Goal: Information Seeking & Learning: Learn about a topic

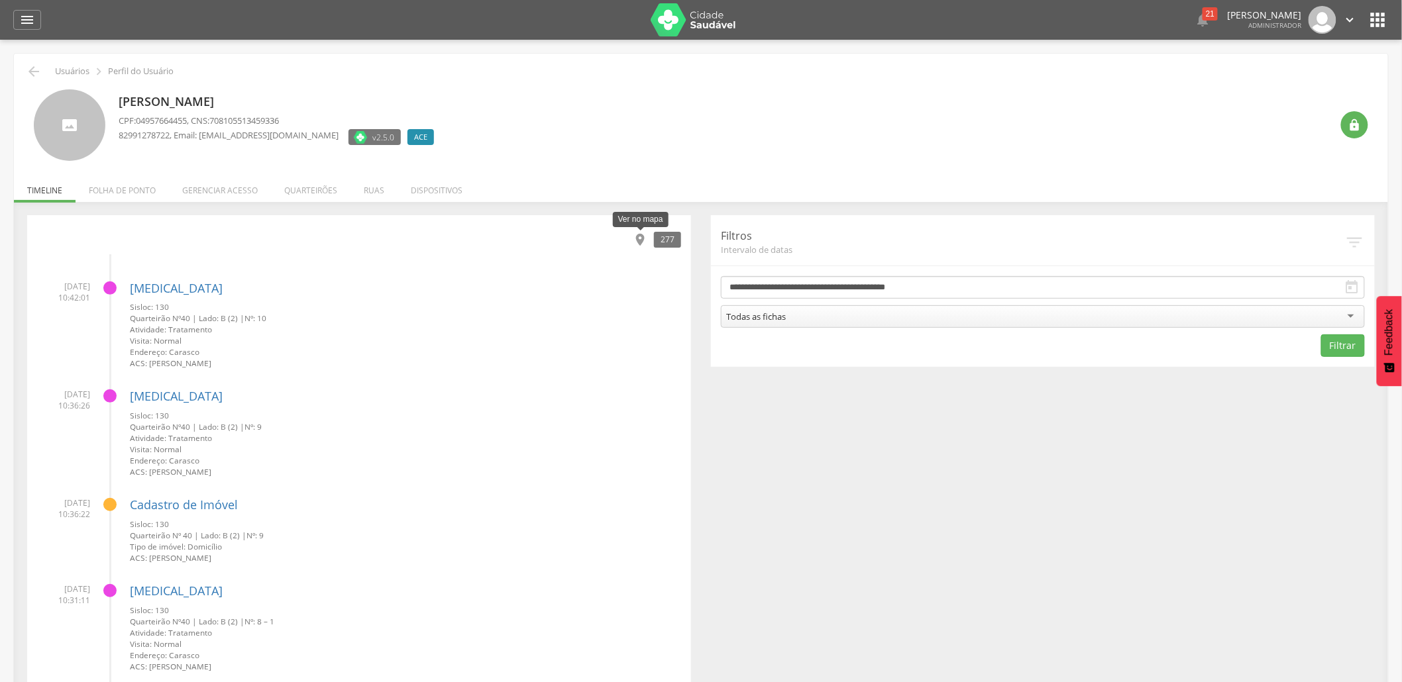
click at [639, 237] on icon "" at bounding box center [640, 240] width 15 height 15
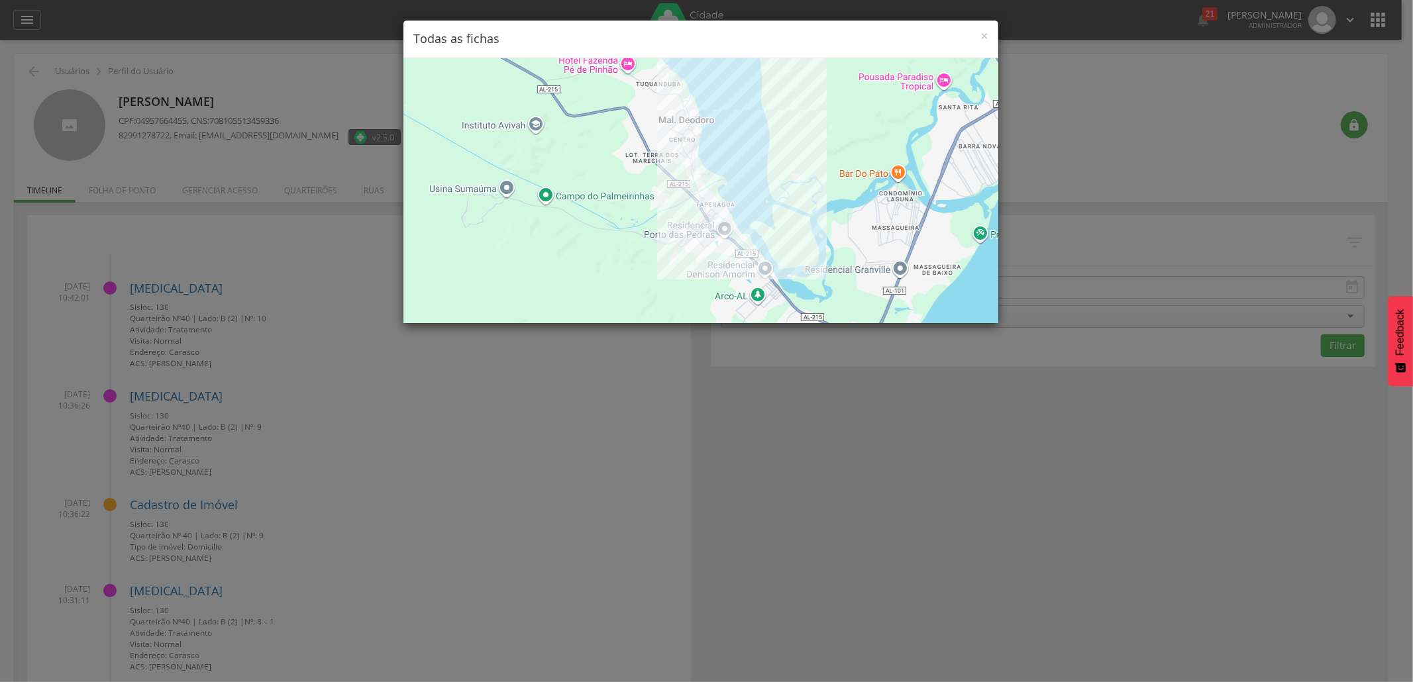
click at [706, 217] on div at bounding box center [700, 190] width 595 height 265
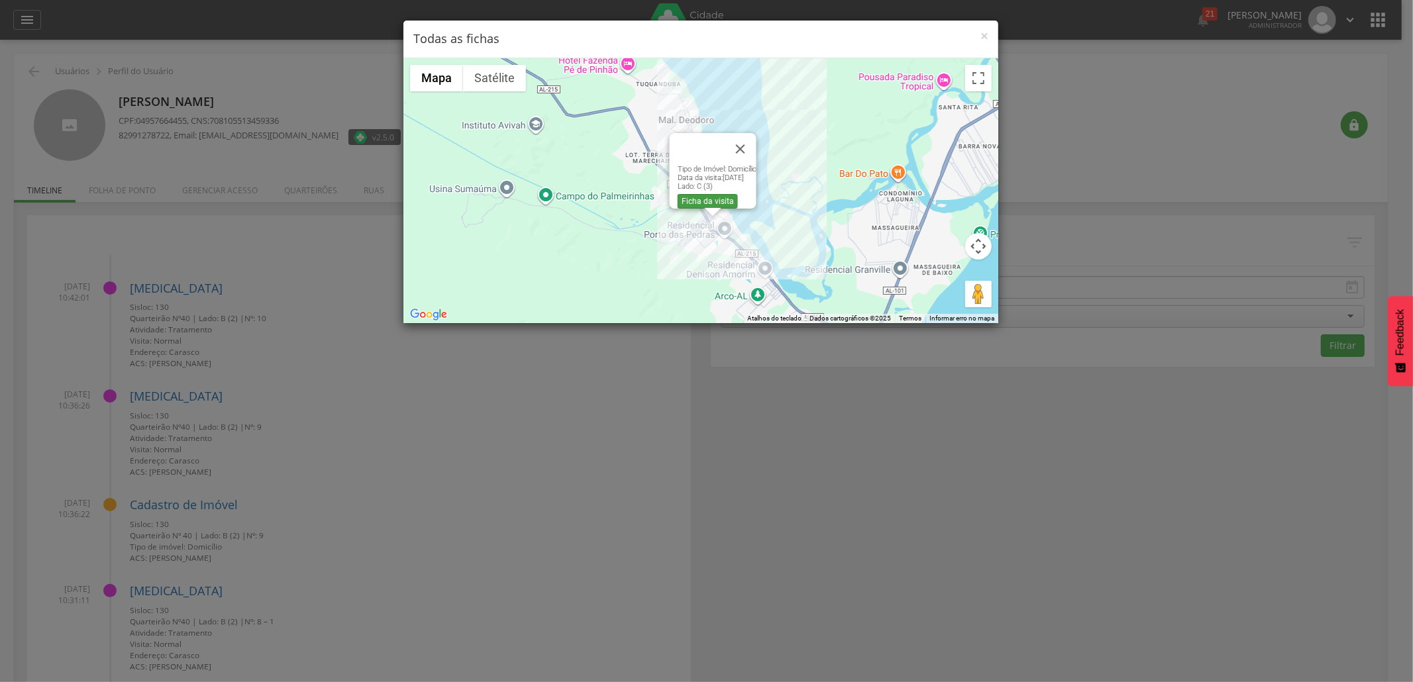
click at [712, 194] on link "Ficha da visita" at bounding box center [708, 201] width 60 height 15
click at [686, 195] on link "Ficha da visita" at bounding box center [708, 201] width 60 height 15
click at [1086, 62] on div "× Todas as fichas ← Mover para a esquerda → Mover para a direita ↑ Mover para c…" at bounding box center [706, 341] width 1413 height 682
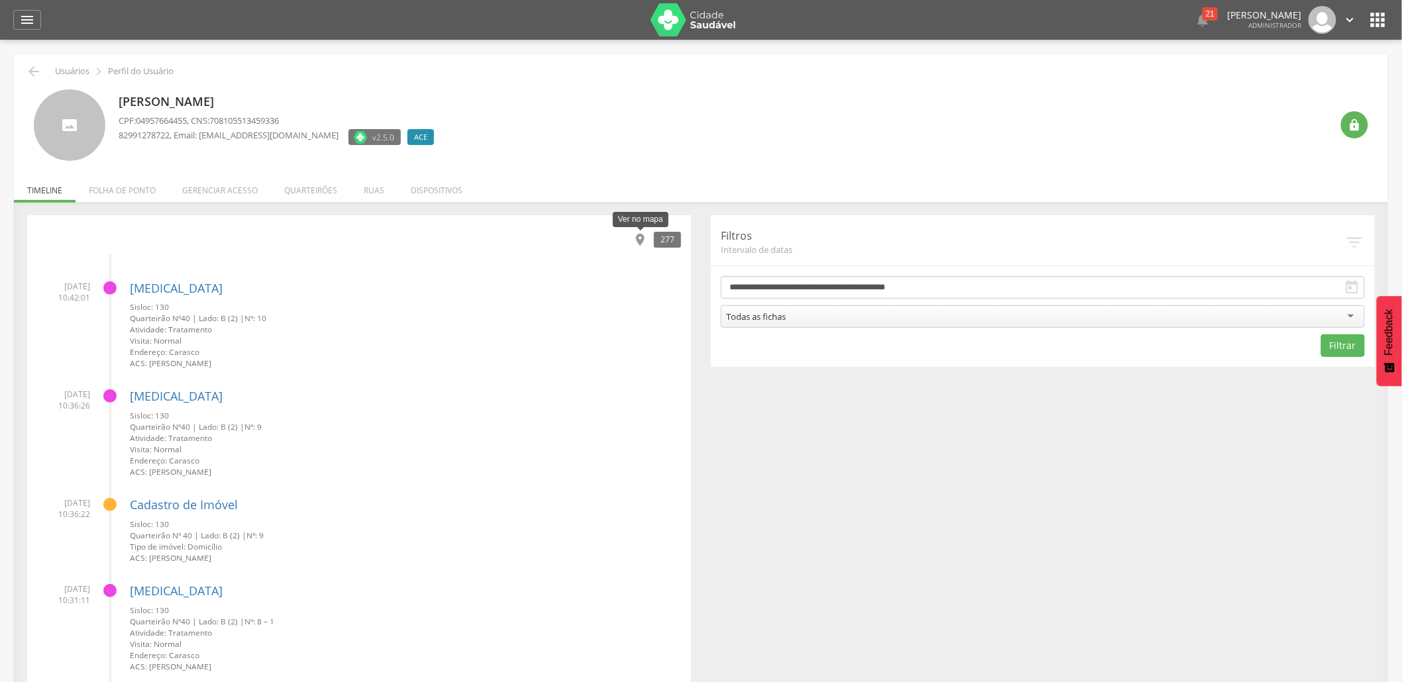
click at [644, 238] on icon "" at bounding box center [640, 240] width 15 height 15
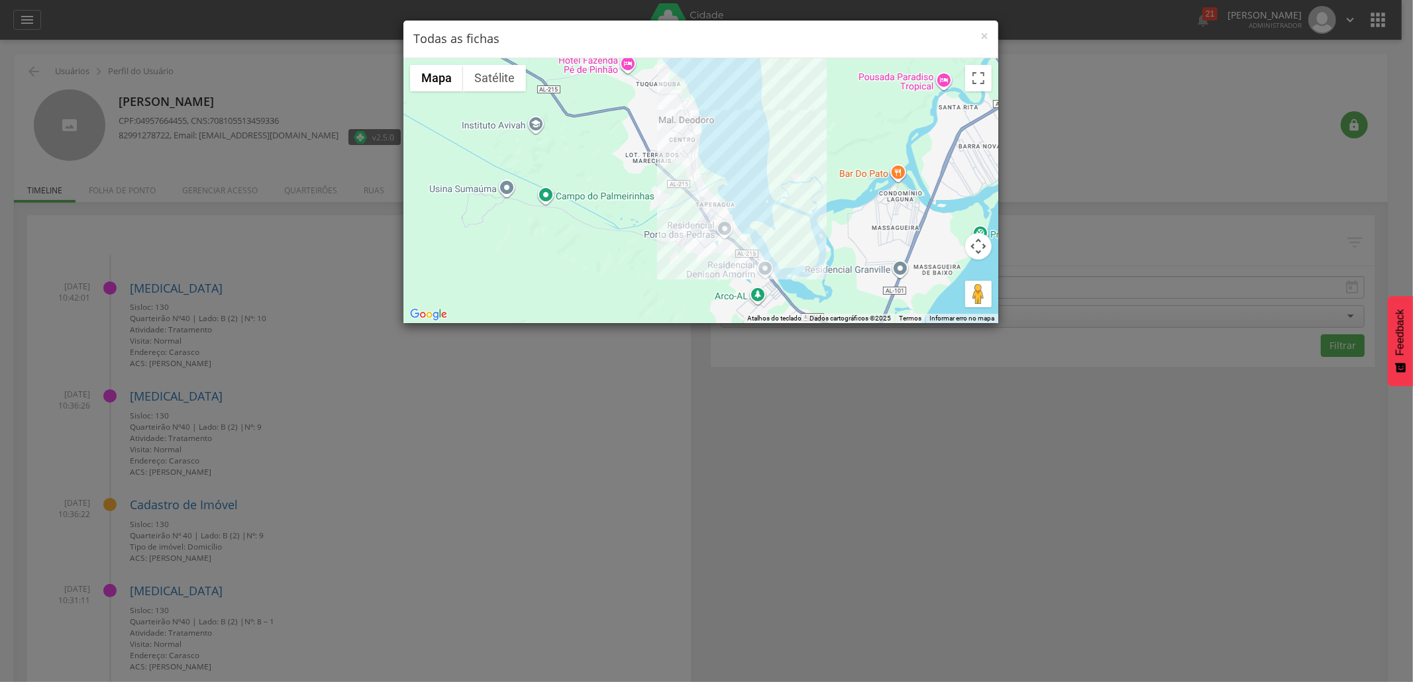
click at [412, 417] on div "× Todas as fichas ← Mover para a esquerda → Mover para a direita ↑ Mover para c…" at bounding box center [706, 341] width 1413 height 682
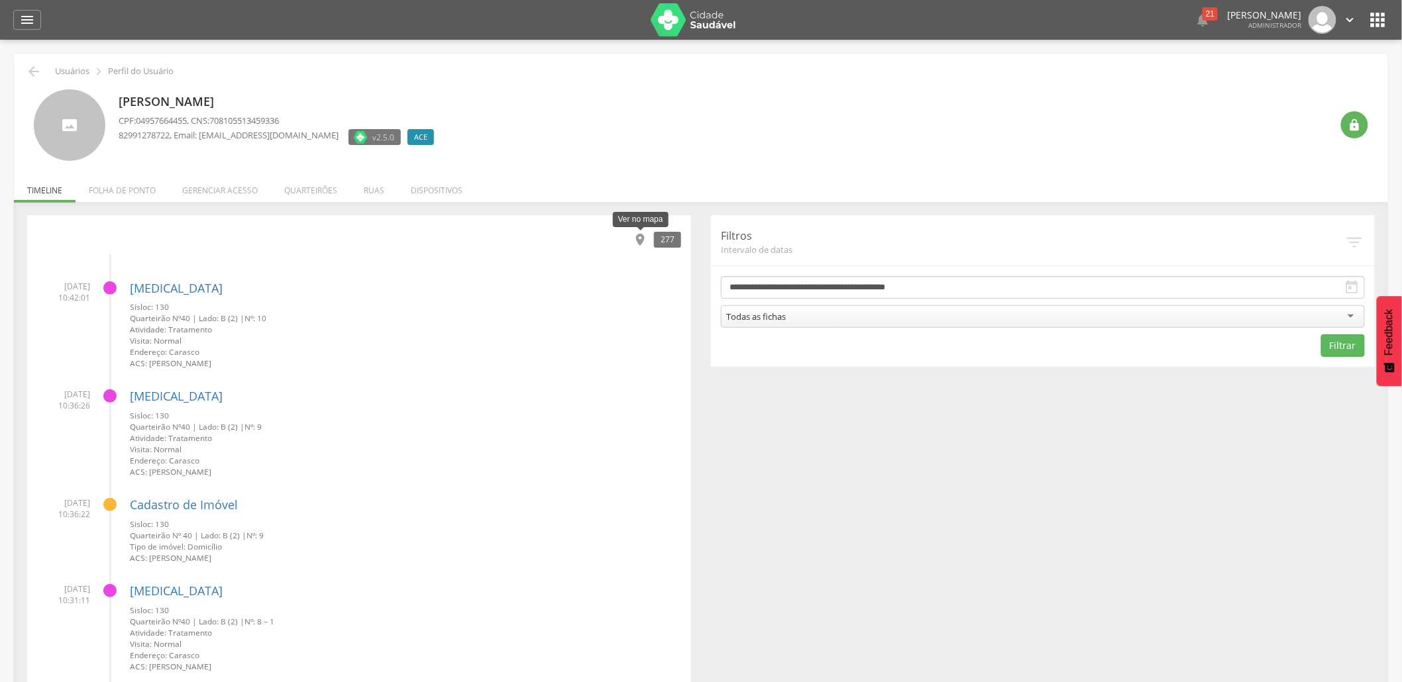
click at [644, 238] on icon "" at bounding box center [640, 240] width 15 height 15
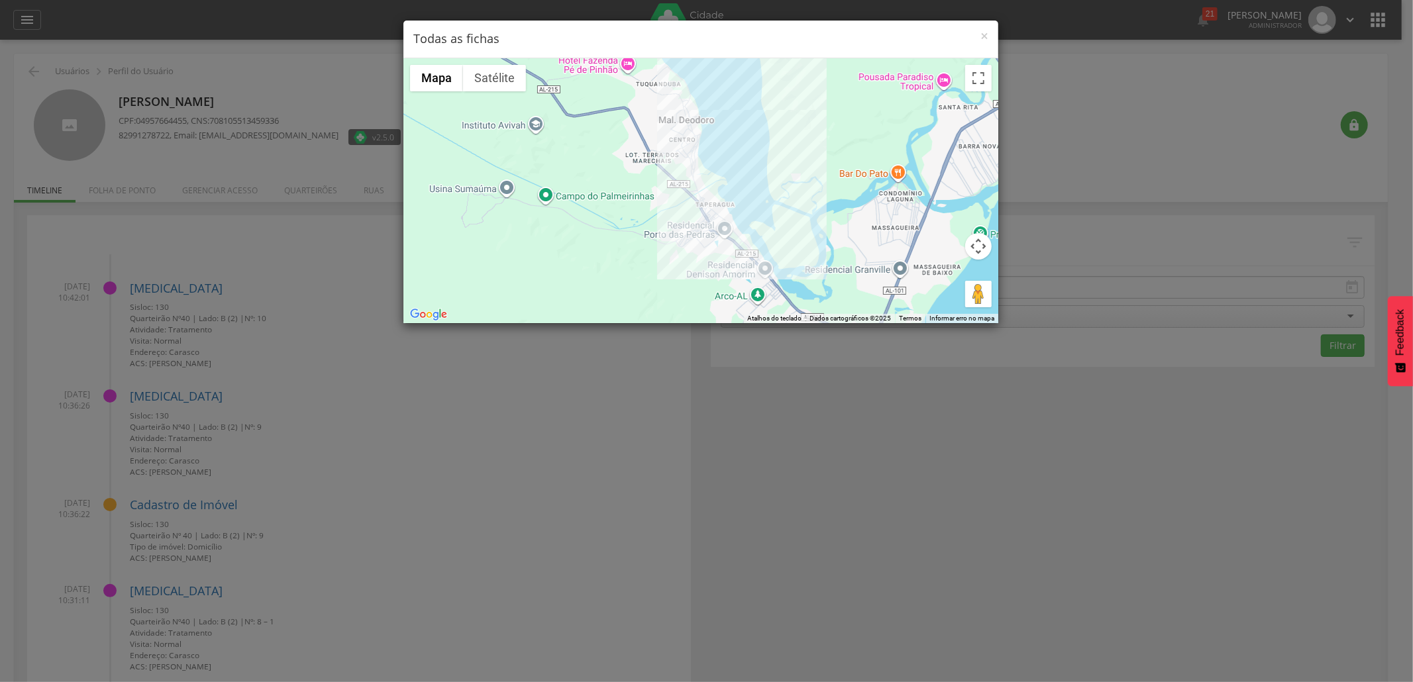
click at [829, 494] on div "× Todas as fichas ← Mover para a esquerda → Mover para a direita ↑ Mover para c…" at bounding box center [706, 341] width 1413 height 682
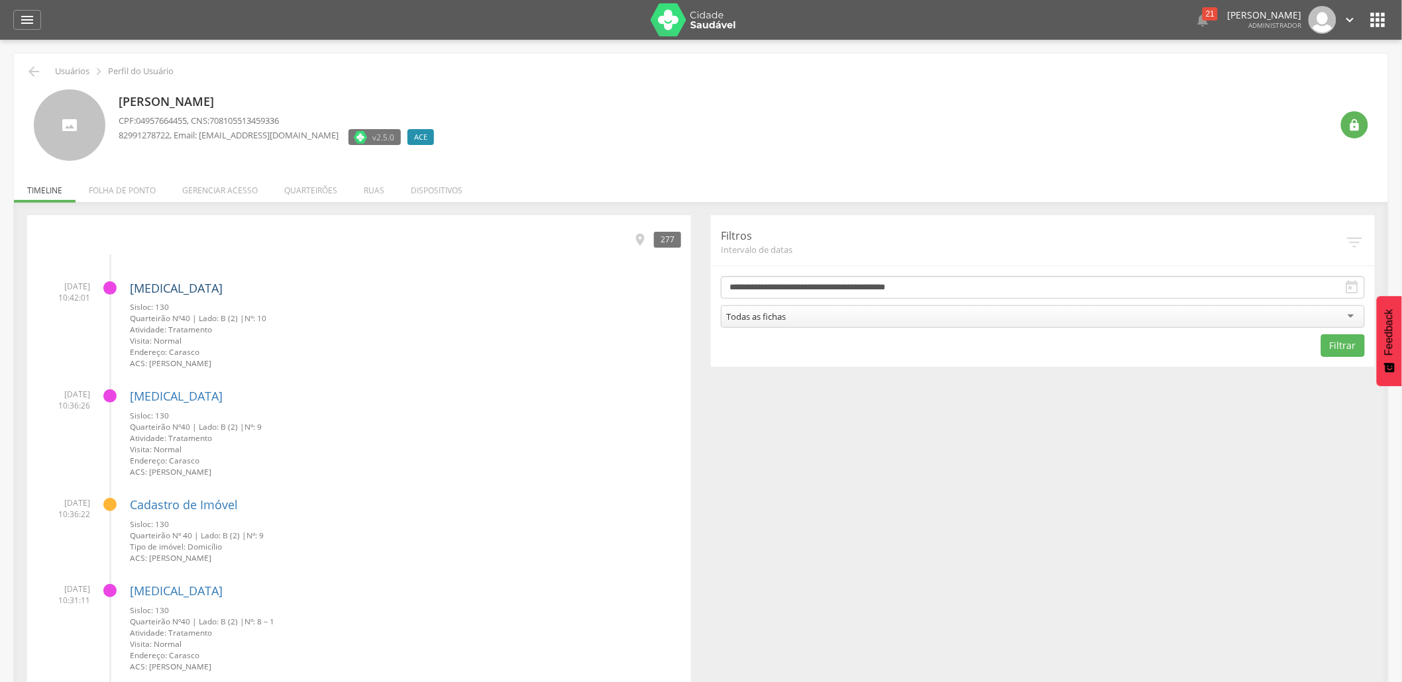
click at [159, 293] on link "[MEDICAL_DATA]" at bounding box center [176, 288] width 93 height 16
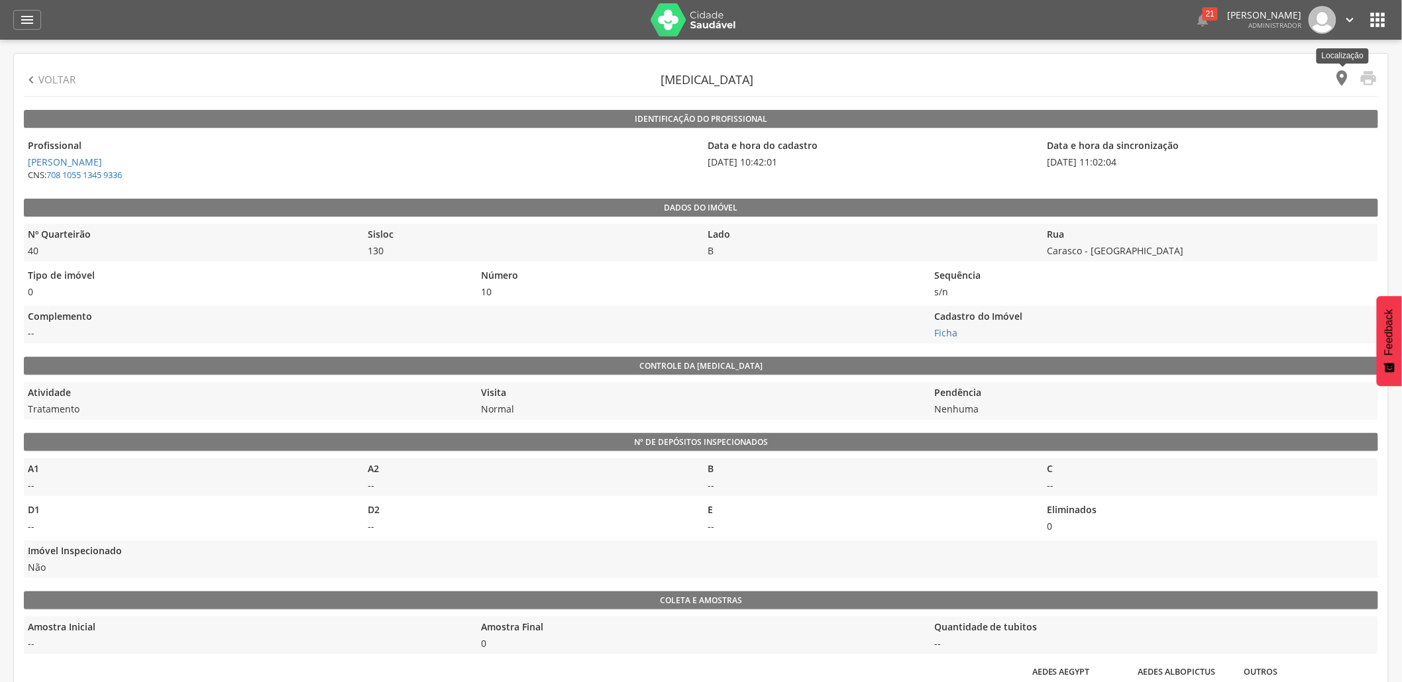
click at [1343, 80] on icon "" at bounding box center [1342, 78] width 19 height 19
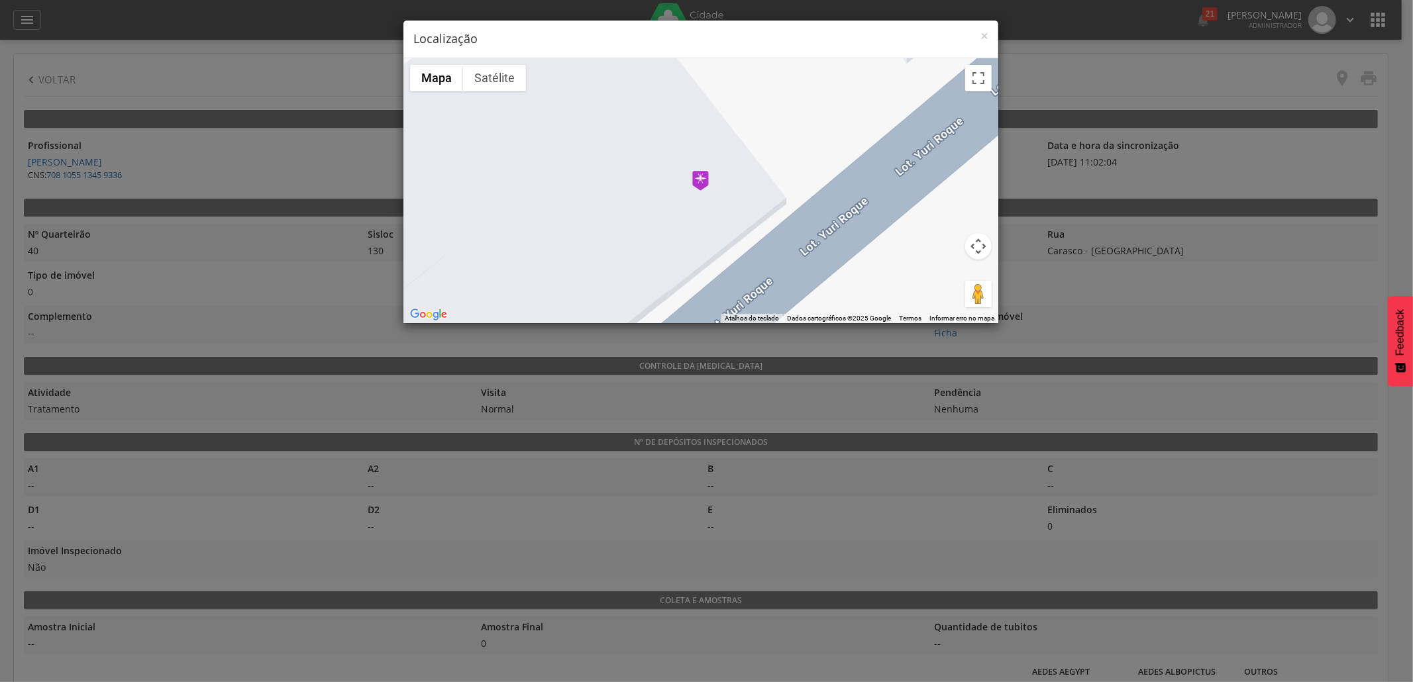
drag, startPoint x: 798, startPoint y: 571, endPoint x: 801, endPoint y: 551, distance: 20.8
click at [800, 569] on div "× Localização ← Mover para a esquerda → Mover para a direita ↑ Mover para cima …" at bounding box center [706, 341] width 1413 height 682
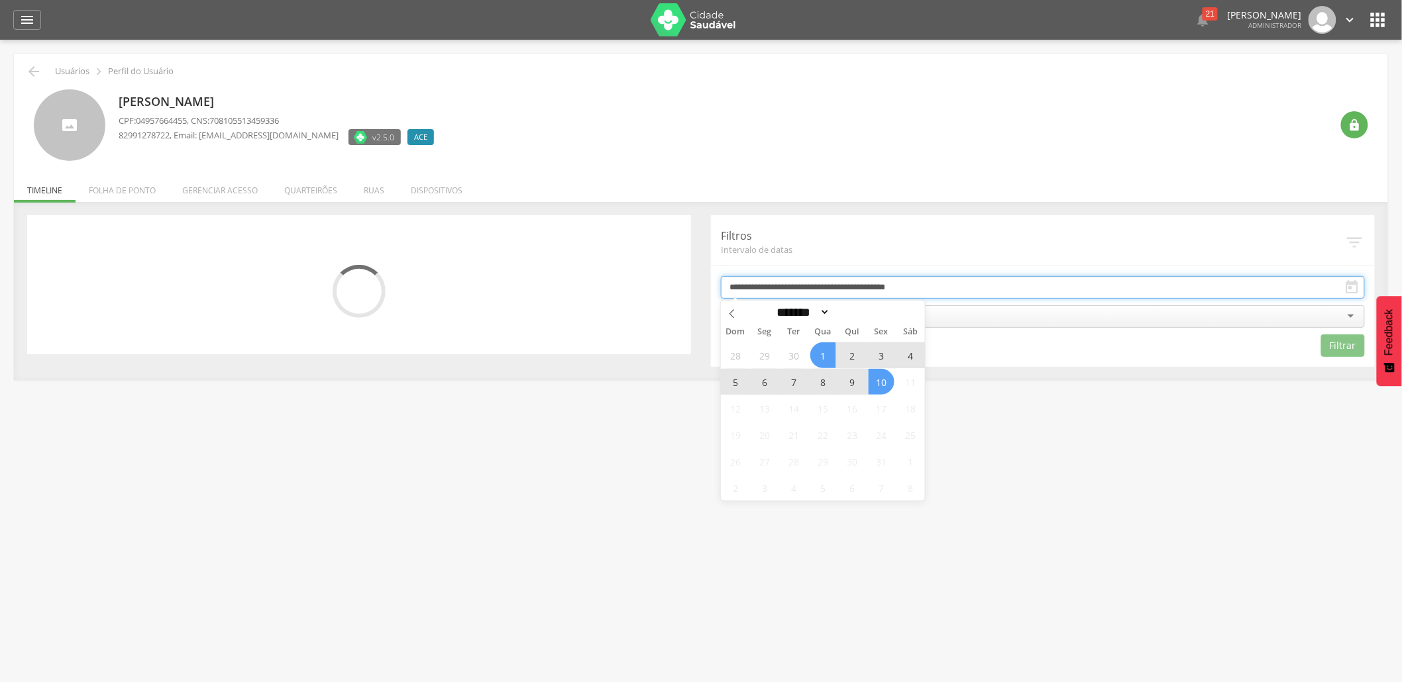
click at [830, 293] on input "**********" at bounding box center [1043, 287] width 644 height 23
click at [880, 354] on span "3" at bounding box center [882, 356] width 26 height 26
click at [1334, 341] on button "Filtrar" at bounding box center [1343, 346] width 44 height 23
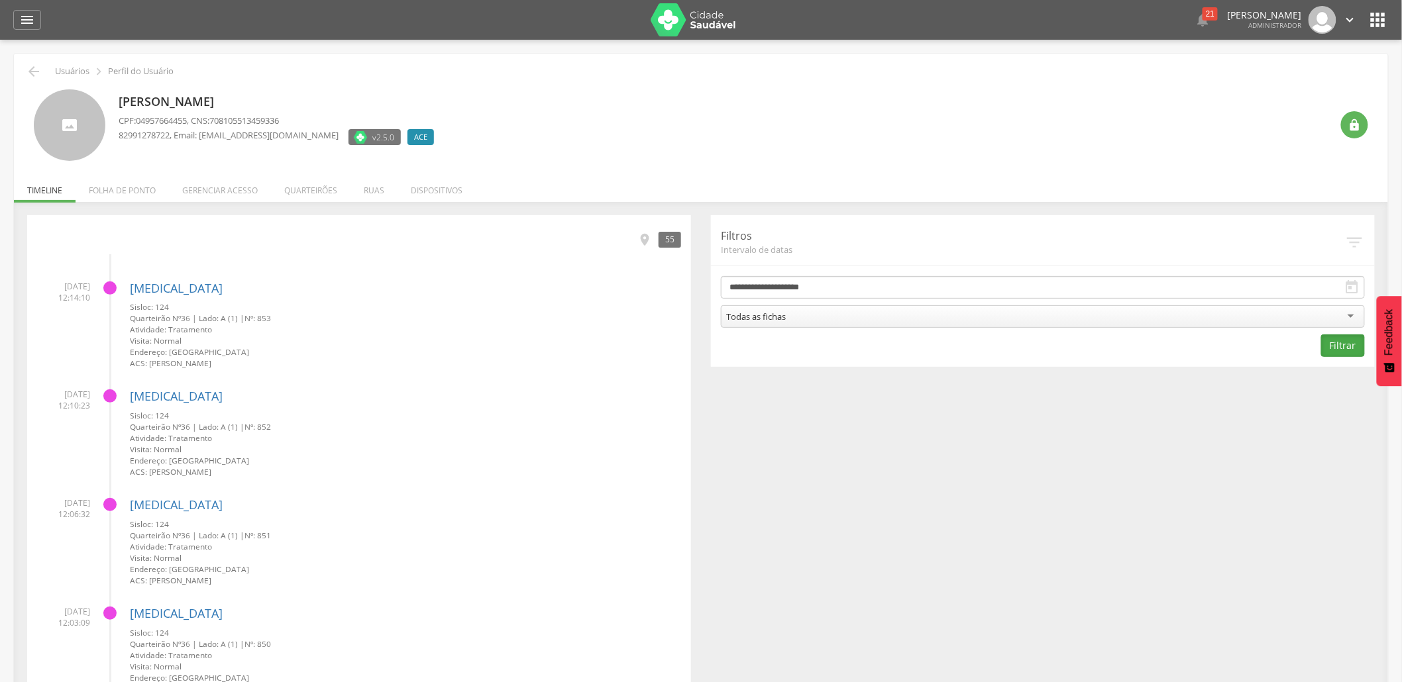
click at [1342, 349] on button "Filtrar" at bounding box center [1343, 346] width 44 height 23
click at [150, 287] on link "[MEDICAL_DATA]" at bounding box center [176, 288] width 93 height 16
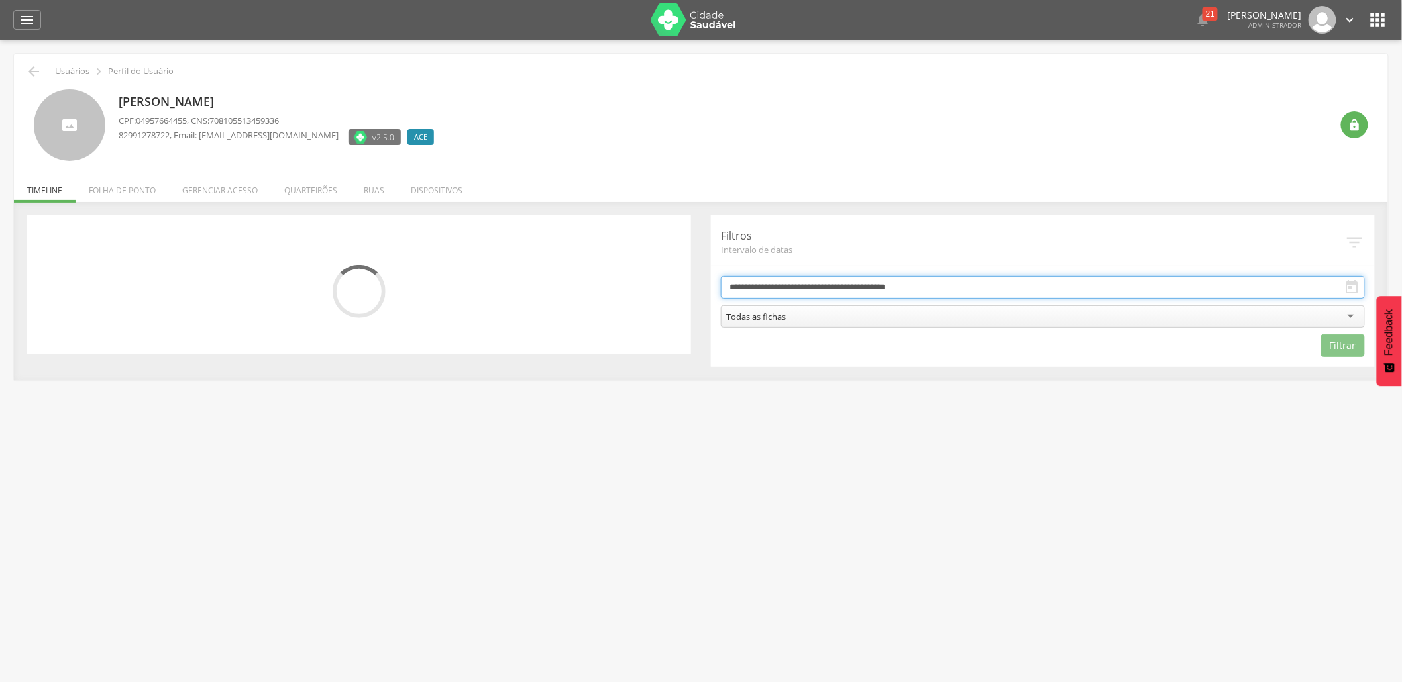
click at [757, 281] on input "**********" at bounding box center [1043, 287] width 644 height 23
click at [884, 350] on span "3" at bounding box center [882, 356] width 26 height 26
type input "**********"
click at [884, 350] on span "3" at bounding box center [882, 356] width 26 height 26
click at [1348, 352] on button "Filtrar" at bounding box center [1343, 346] width 44 height 23
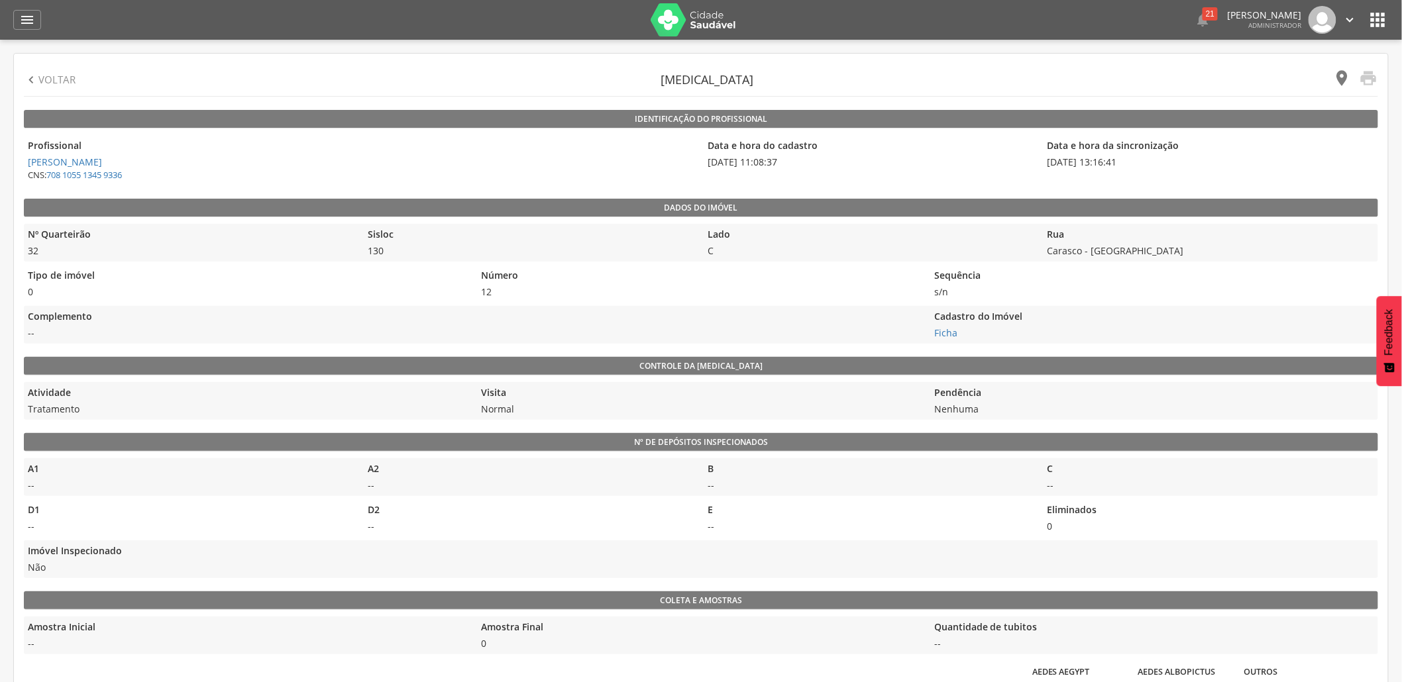
click at [1345, 82] on icon "" at bounding box center [1342, 78] width 19 height 19
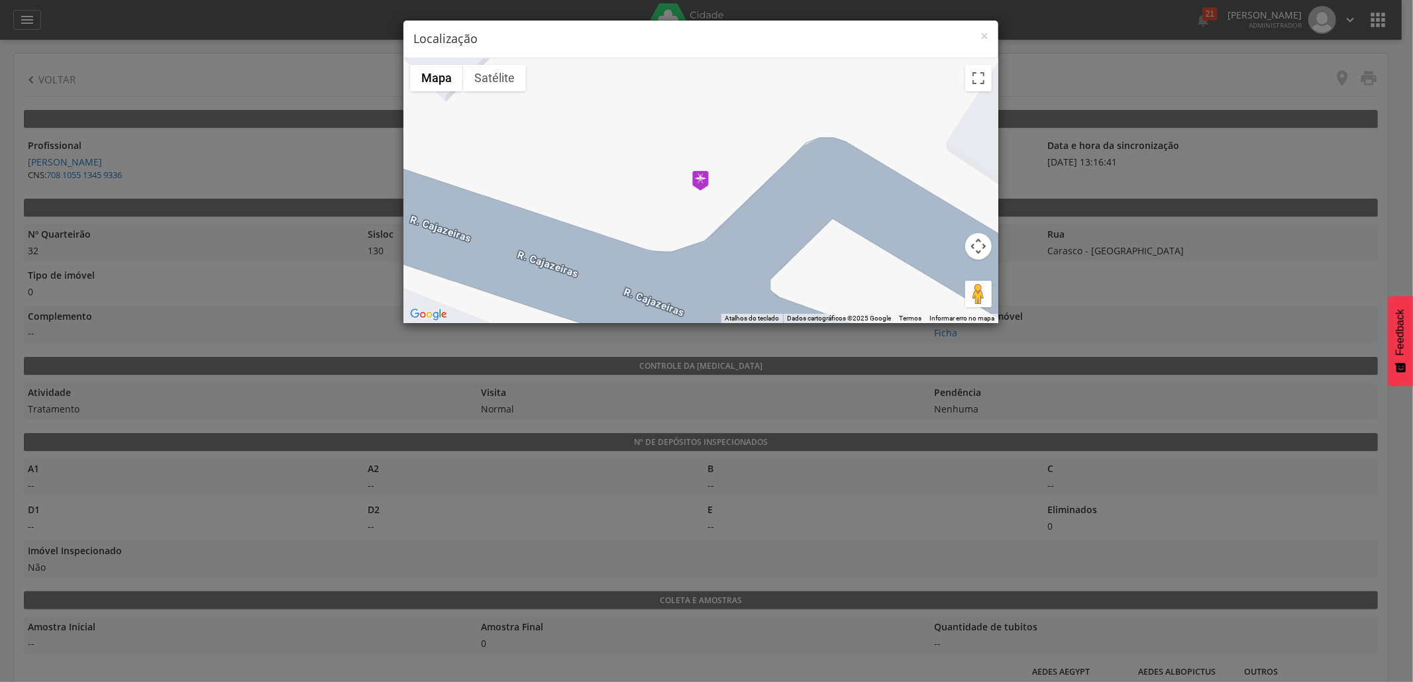
click at [707, 181] on img at bounding box center [700, 181] width 17 height 20
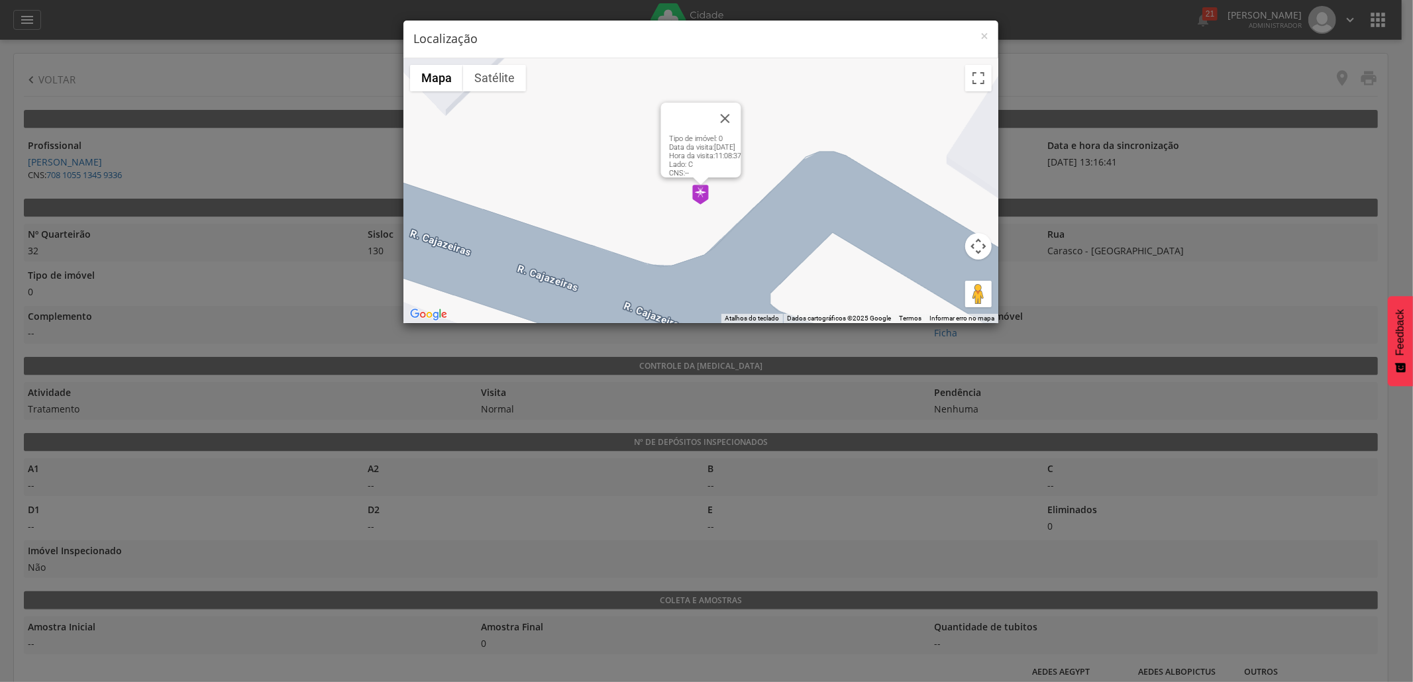
click at [703, 205] on div "Tipo de imóvel: 0 Data da visita: 08/10/2025 Hora da visita: 11:08:37 Lado: C C…" at bounding box center [700, 190] width 595 height 265
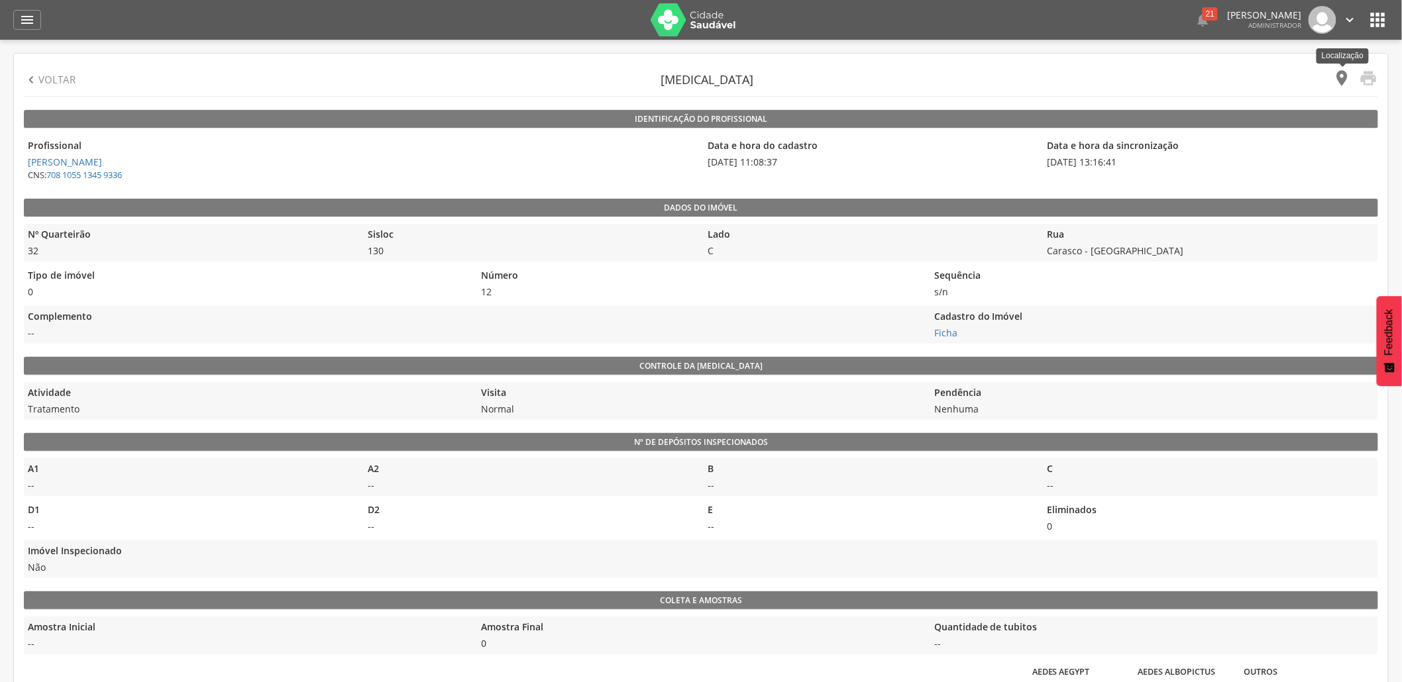
click at [1341, 81] on icon "" at bounding box center [1342, 78] width 19 height 19
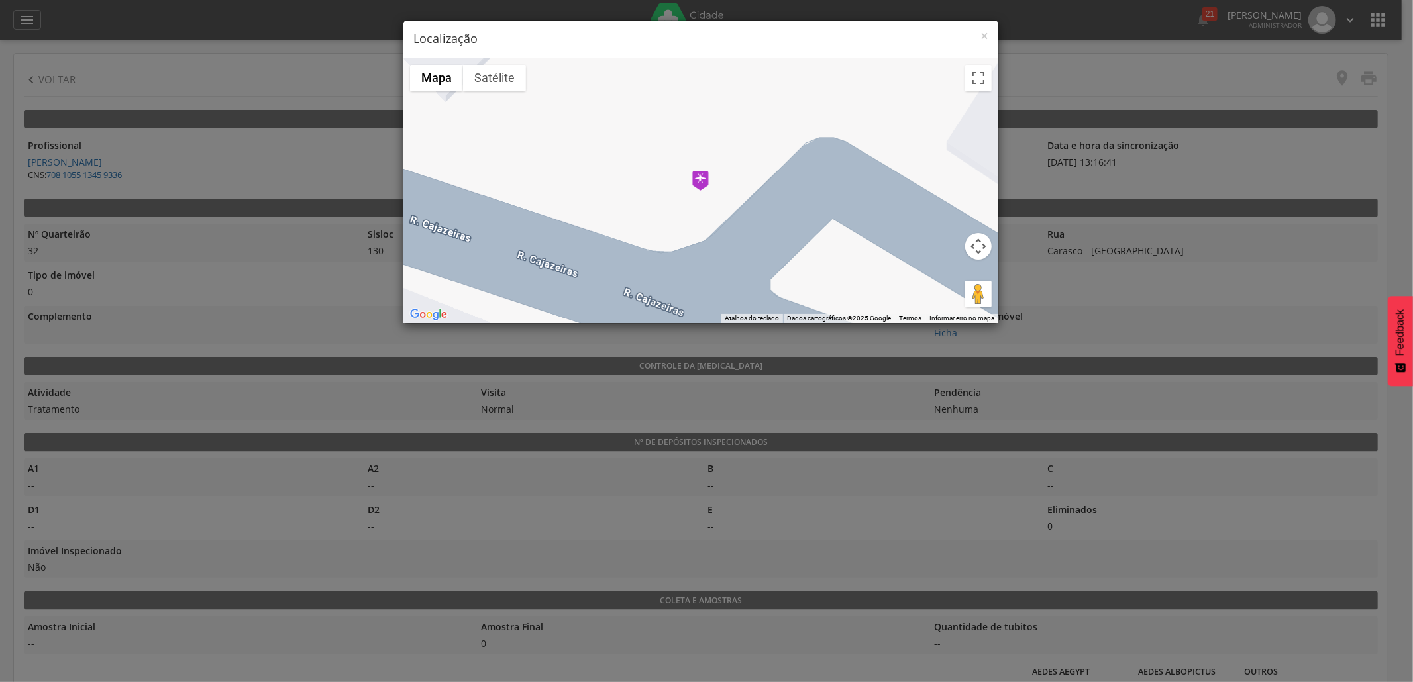
click at [703, 180] on img at bounding box center [700, 181] width 17 height 20
